Goal: Task Accomplishment & Management: Use online tool/utility

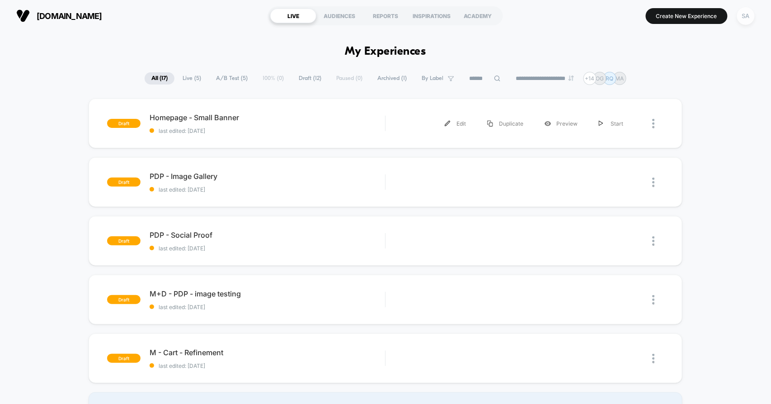
click at [740, 15] on div "SA" at bounding box center [746, 16] width 18 height 18
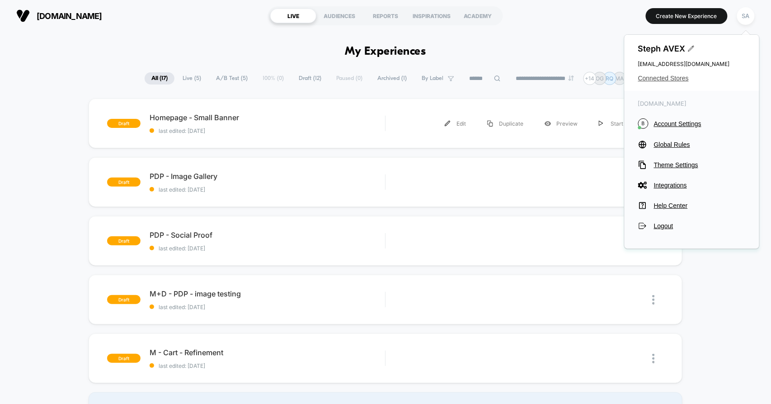
click at [667, 80] on span "Connected Stores" at bounding box center [692, 78] width 108 height 7
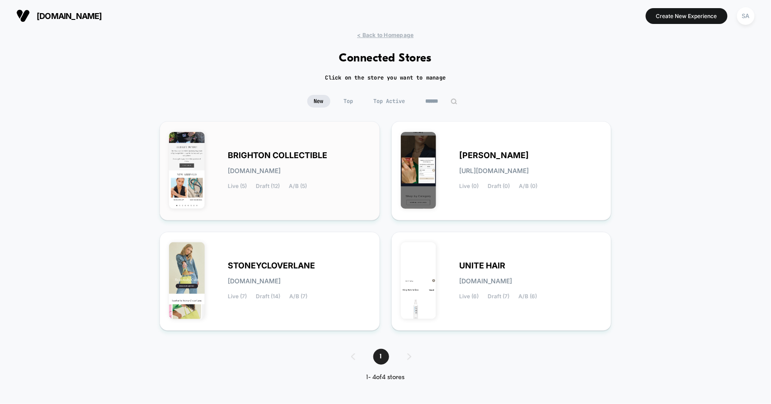
click at [277, 156] on span "BRIGHTON COLLECTIBLE" at bounding box center [277, 155] width 99 height 6
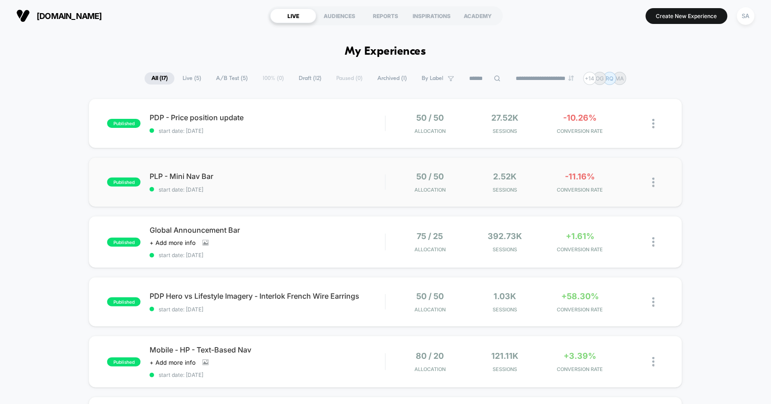
scroll to position [201, 0]
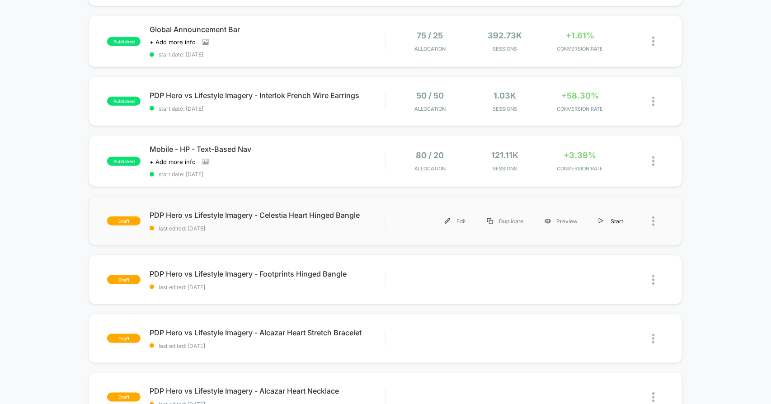
click at [613, 220] on div "Start" at bounding box center [612, 221] width 46 height 20
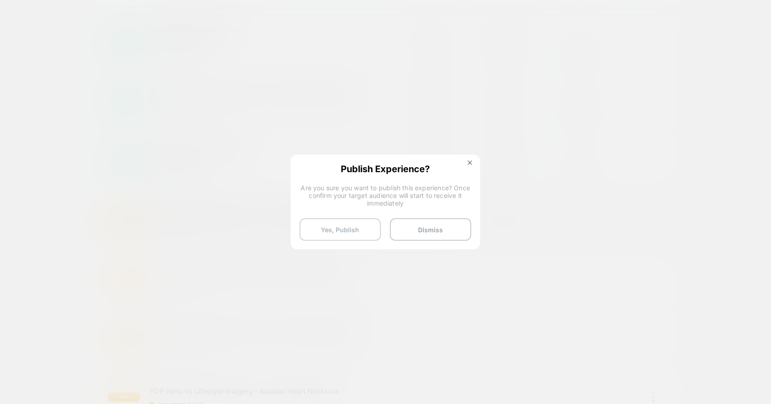
click at [358, 227] on button "Yes, Publish" at bounding box center [340, 229] width 81 height 23
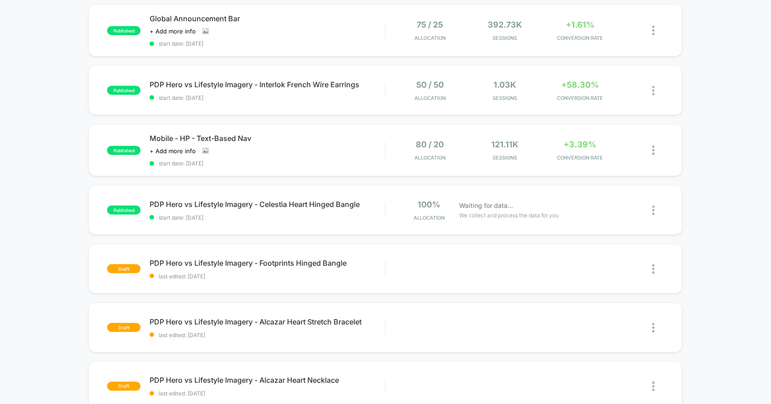
scroll to position [251, 0]
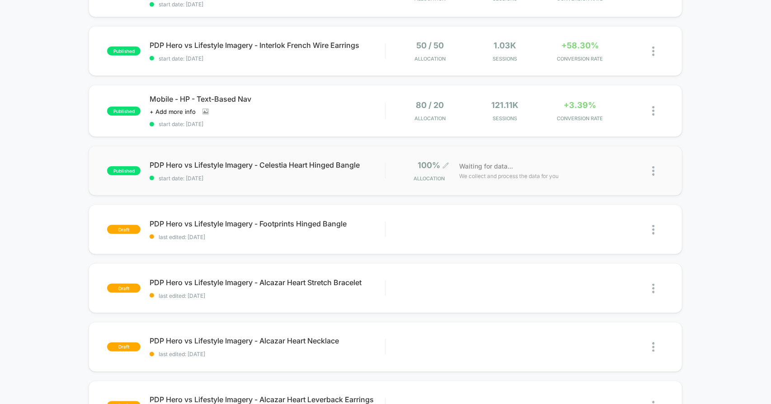
click at [432, 163] on span "100%" at bounding box center [429, 165] width 23 height 9
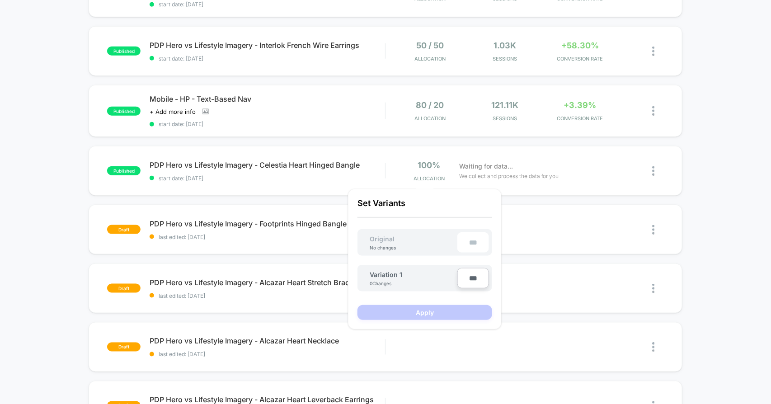
click at [479, 279] on input "***" at bounding box center [474, 278] width 32 height 20
click at [709, 222] on div "published PDP - Price position update start date: [DATE] 50 / 50 Allocation 27.…" at bounding box center [385, 221] width 771 height 746
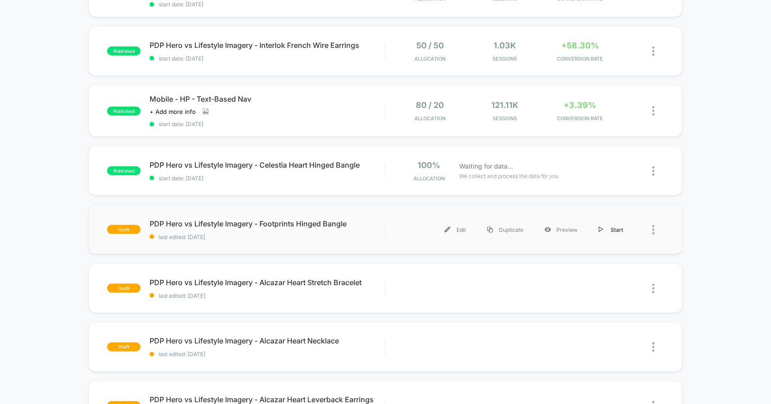
click at [612, 228] on div "Start" at bounding box center [612, 230] width 46 height 20
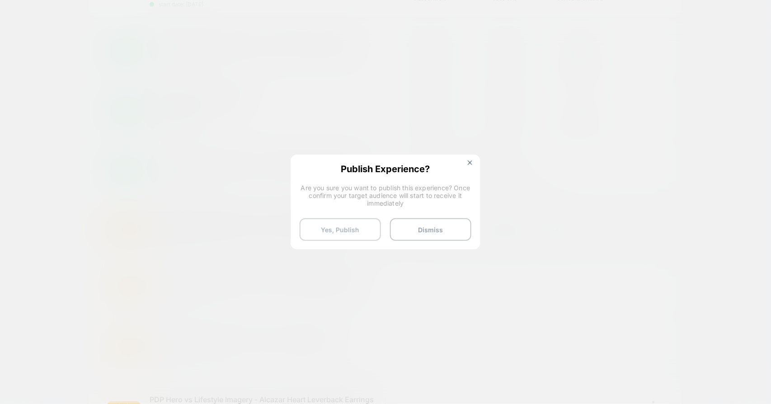
click at [335, 229] on button "Yes, Publish" at bounding box center [340, 229] width 81 height 23
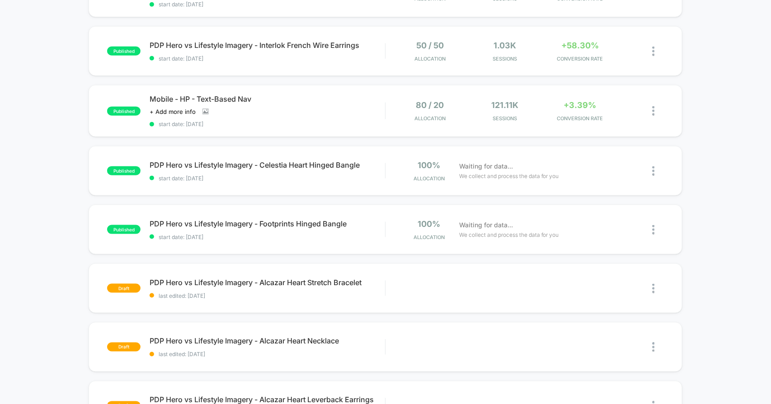
scroll to position [351, 0]
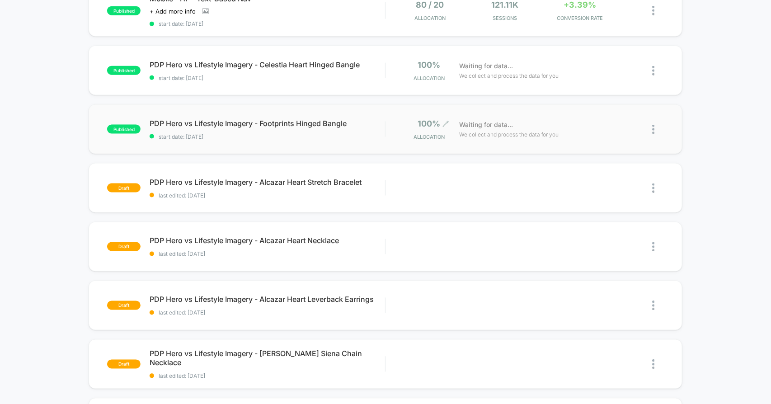
click at [430, 124] on span "100%" at bounding box center [429, 123] width 23 height 9
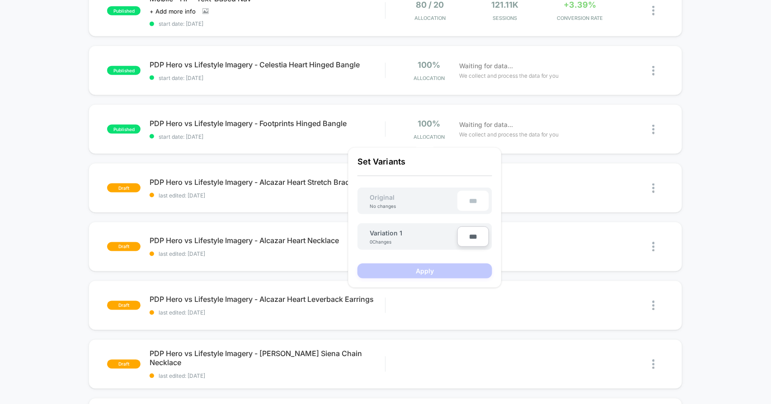
click at [771, 127] on div "published PDP - Price position update start date: [DATE] 50 / 50 Allocation 27.…" at bounding box center [385, 120] width 771 height 746
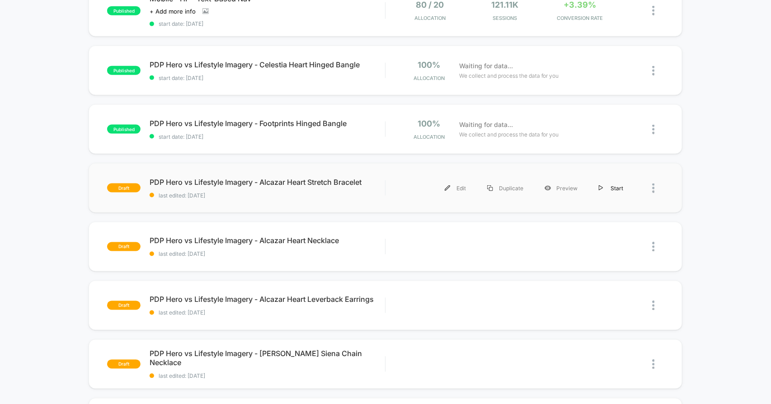
click at [613, 189] on div "Start" at bounding box center [612, 188] width 46 height 20
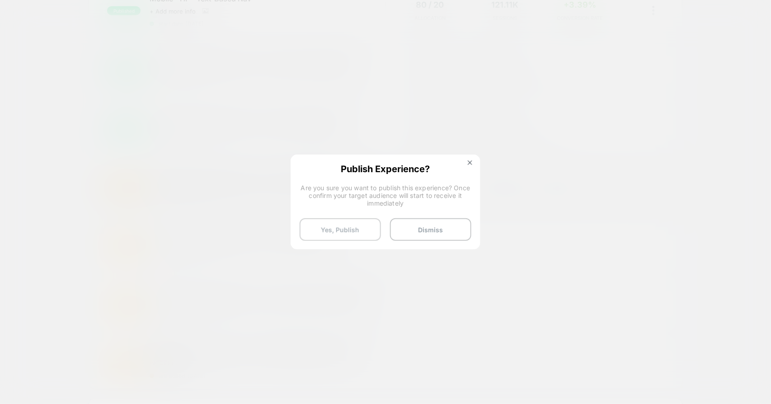
click at [355, 232] on button "Yes, Publish" at bounding box center [340, 229] width 81 height 23
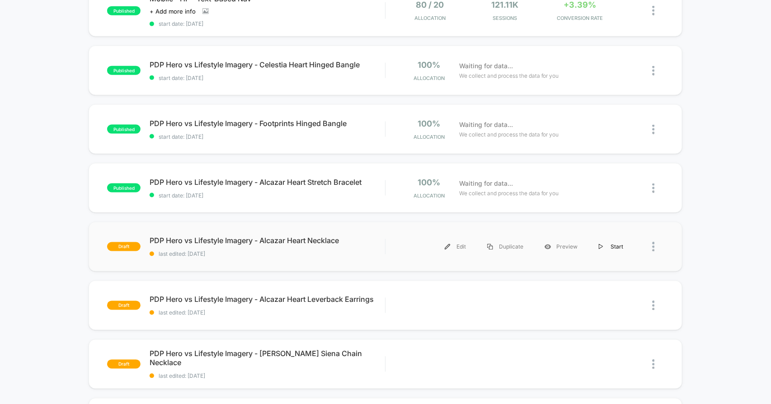
click at [617, 247] on div "Start" at bounding box center [612, 247] width 46 height 20
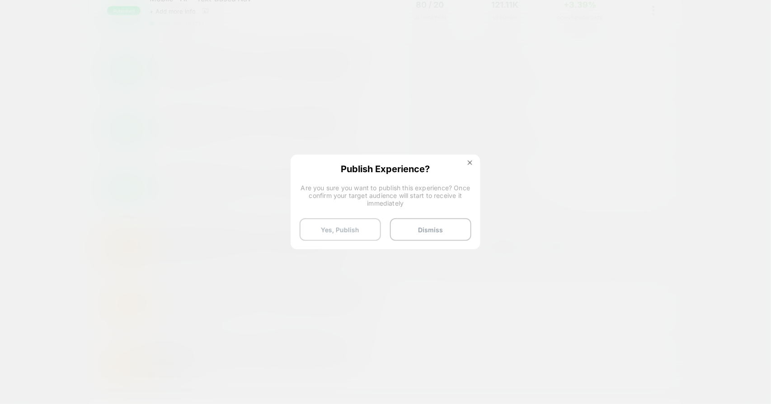
click at [354, 227] on button "Yes, Publish" at bounding box center [340, 229] width 81 height 23
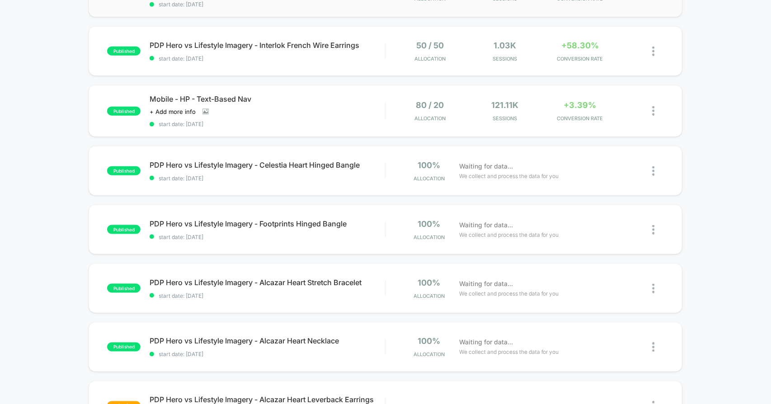
scroll to position [452, 0]
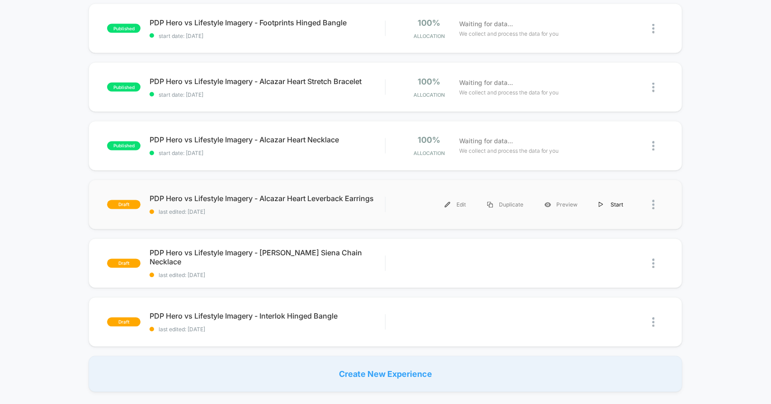
click at [617, 201] on div "Start" at bounding box center [612, 205] width 46 height 20
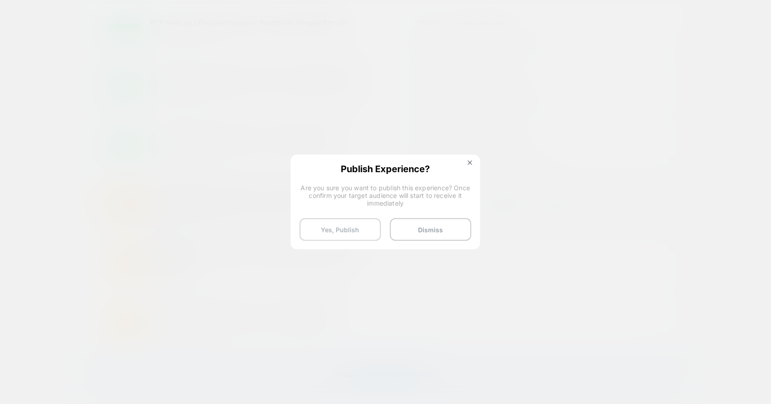
click at [340, 225] on button "Yes, Publish" at bounding box center [340, 229] width 81 height 23
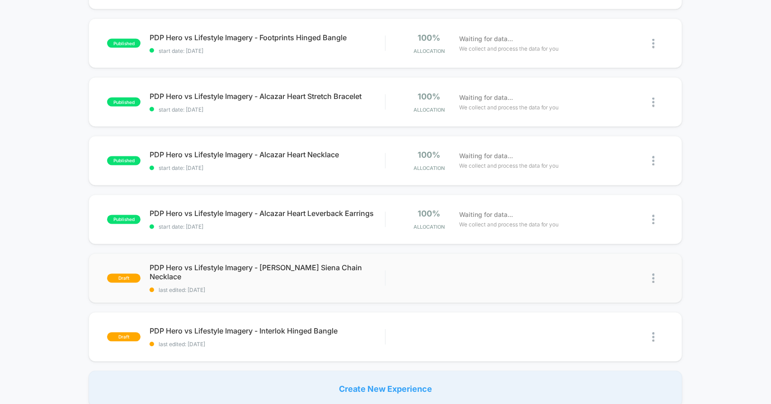
scroll to position [502, 0]
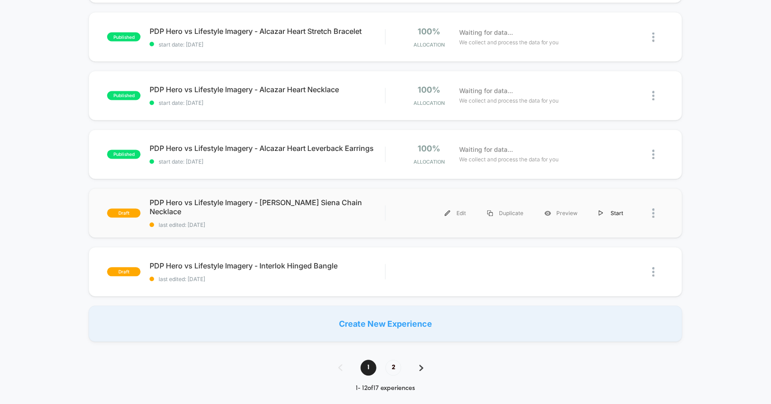
click at [609, 211] on div "Start" at bounding box center [612, 213] width 46 height 20
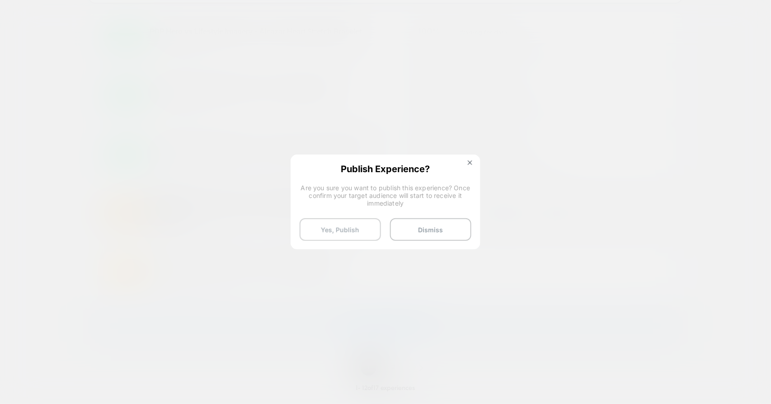
click at [351, 233] on button "Yes, Publish" at bounding box center [340, 229] width 81 height 23
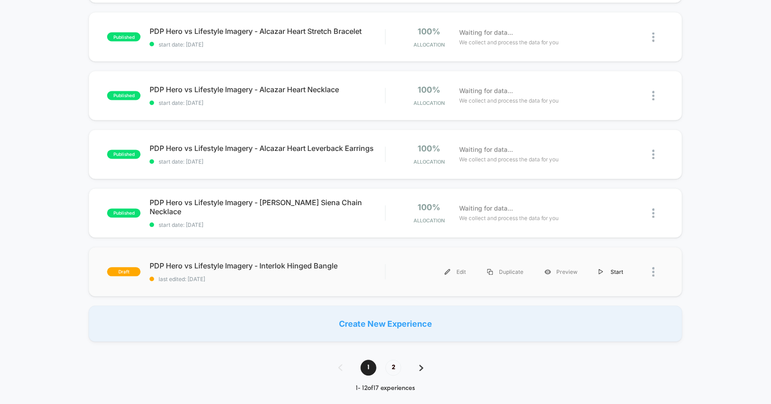
click at [608, 273] on div "Start" at bounding box center [612, 272] width 46 height 20
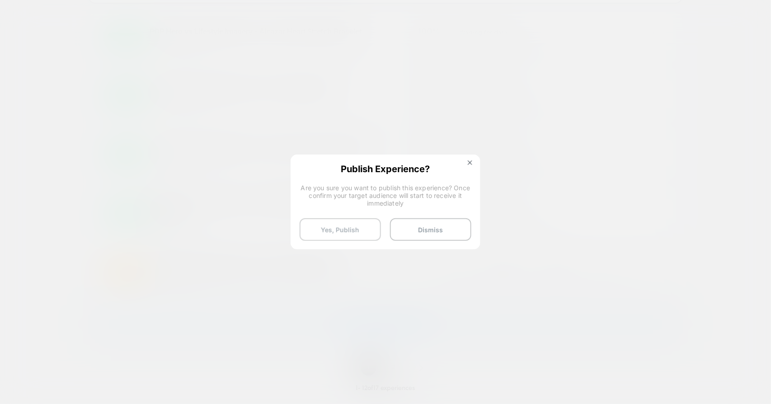
click at [361, 224] on button "Yes, Publish" at bounding box center [340, 229] width 81 height 23
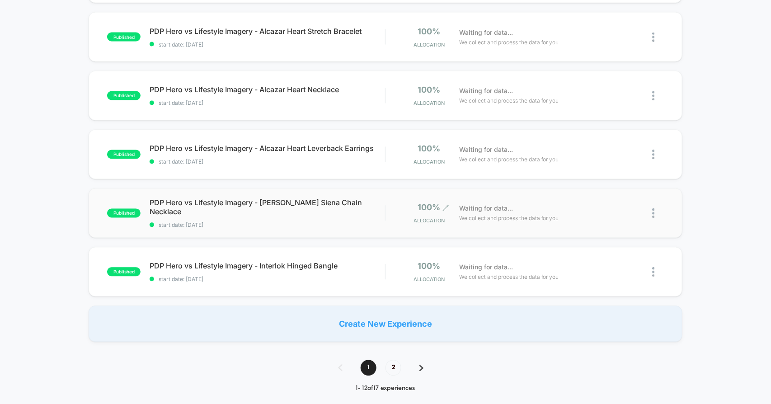
click at [438, 207] on span "100%" at bounding box center [429, 207] width 23 height 9
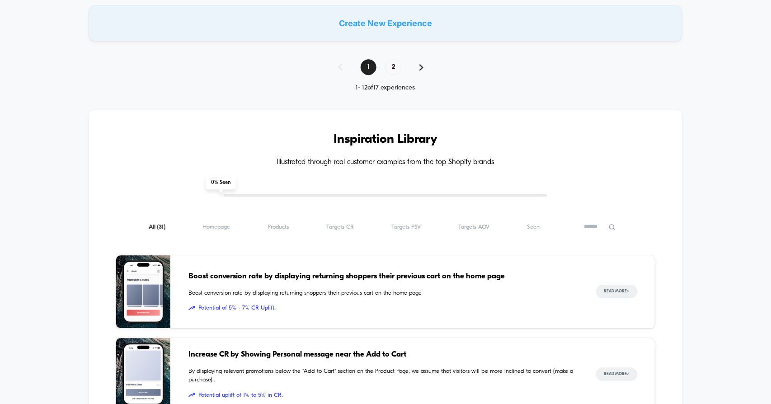
scroll to position [653, 0]
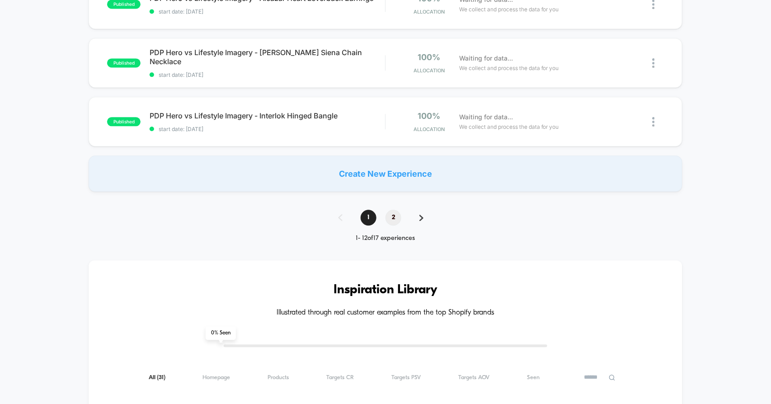
click at [391, 215] on span "2" at bounding box center [394, 218] width 16 height 16
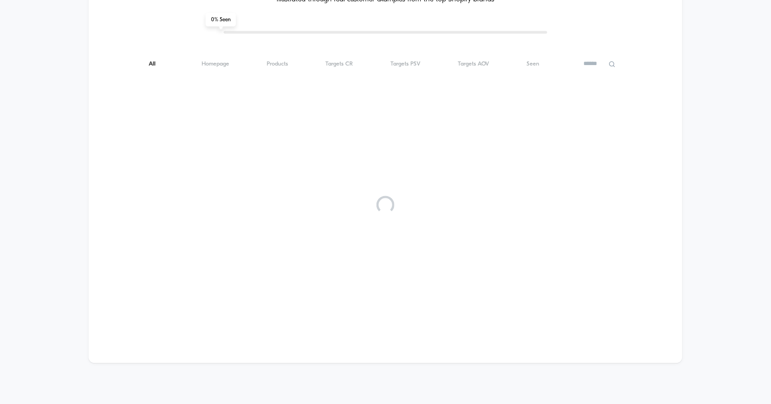
scroll to position [0, 0]
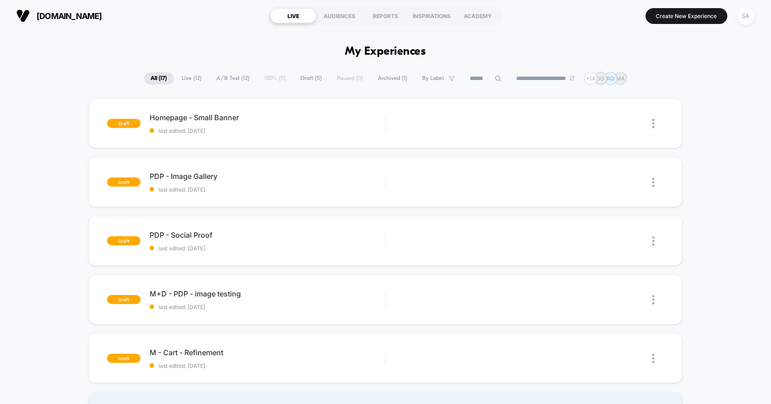
click at [748, 14] on div "SA" at bounding box center [746, 16] width 18 height 18
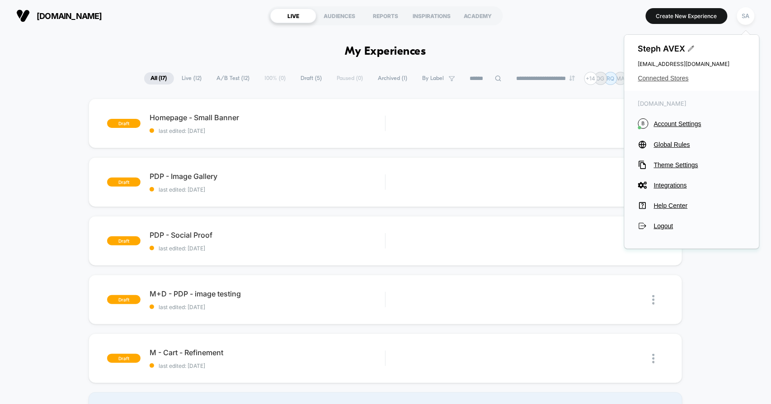
click at [667, 75] on span "Connected Stores" at bounding box center [692, 78] width 108 height 7
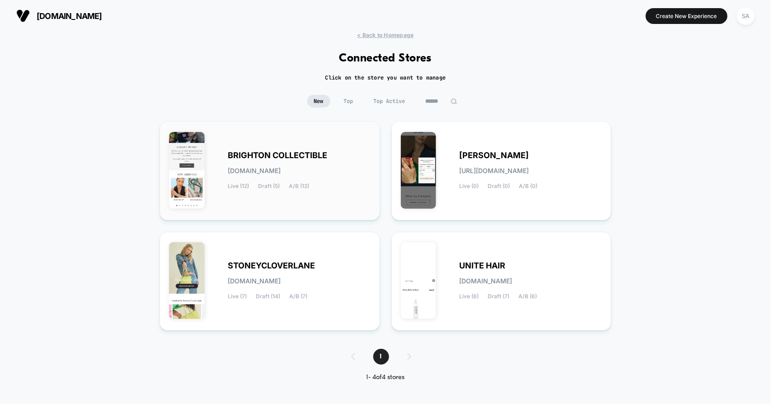
click at [290, 149] on div "BRIGHTON COLLECTIBLE [DOMAIN_NAME] Live (12) Draft (5) A/B (12)" at bounding box center [270, 171] width 202 height 80
